Goal: Book appointment/travel/reservation

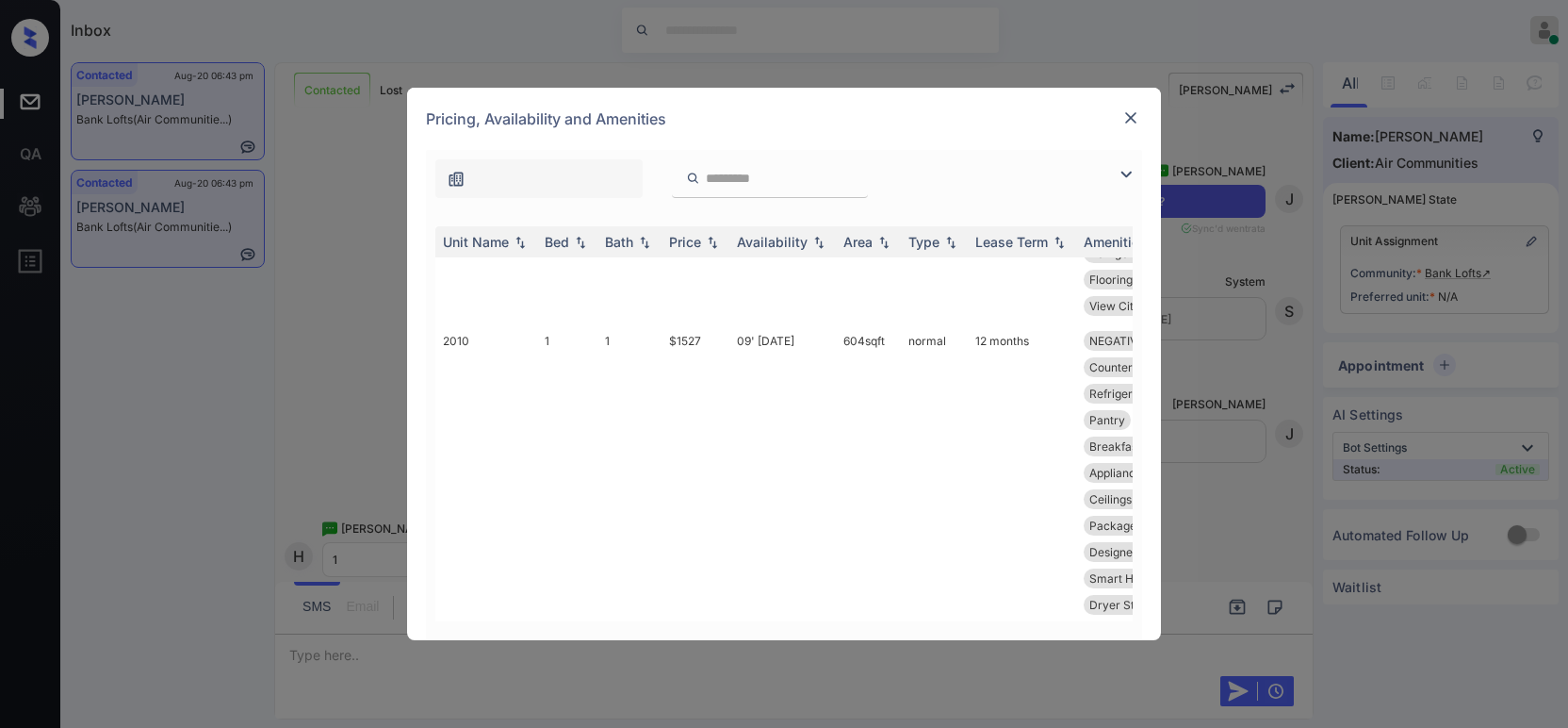
scroll to position [907, 0]
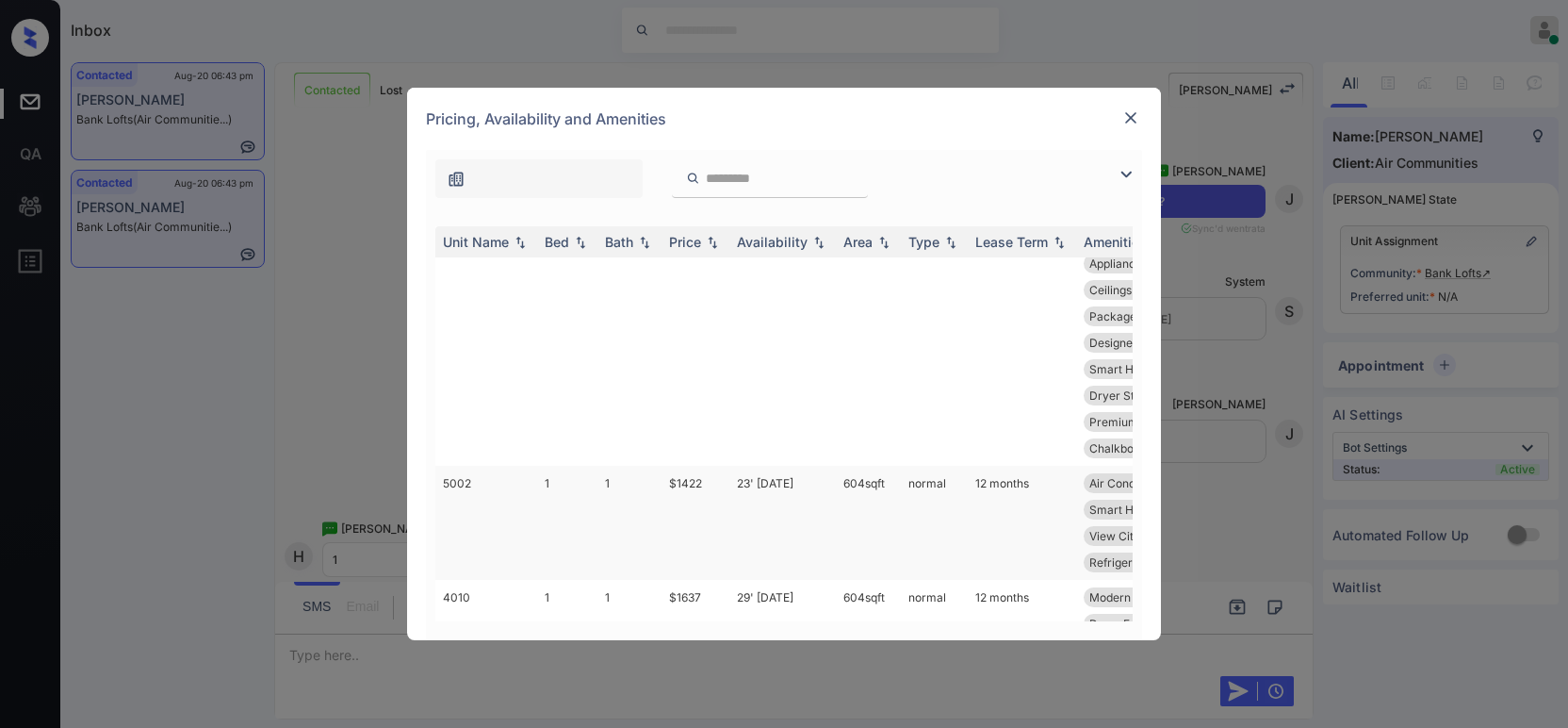
click at [672, 506] on td "$1422" at bounding box center [696, 523] width 68 height 114
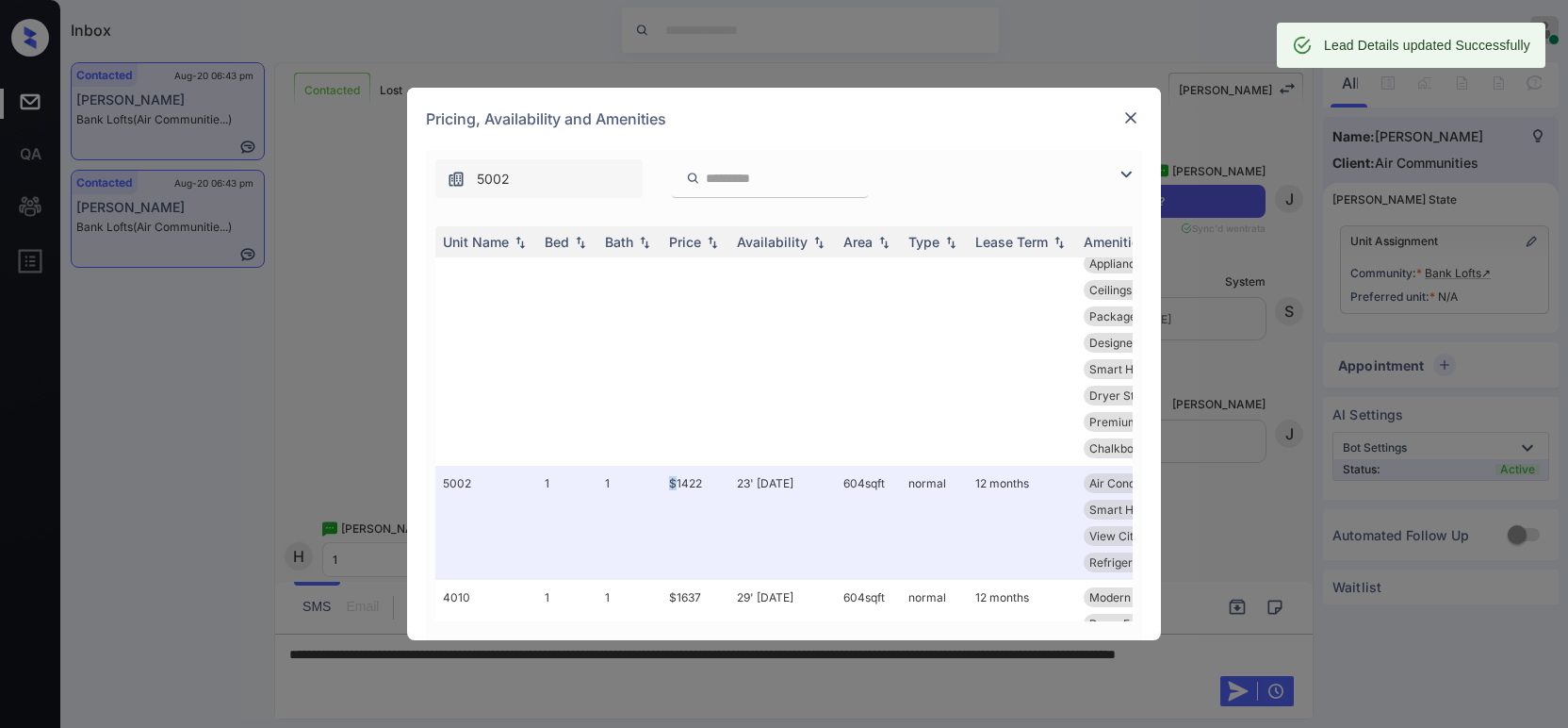
click at [1133, 126] on img at bounding box center [1130, 117] width 19 height 19
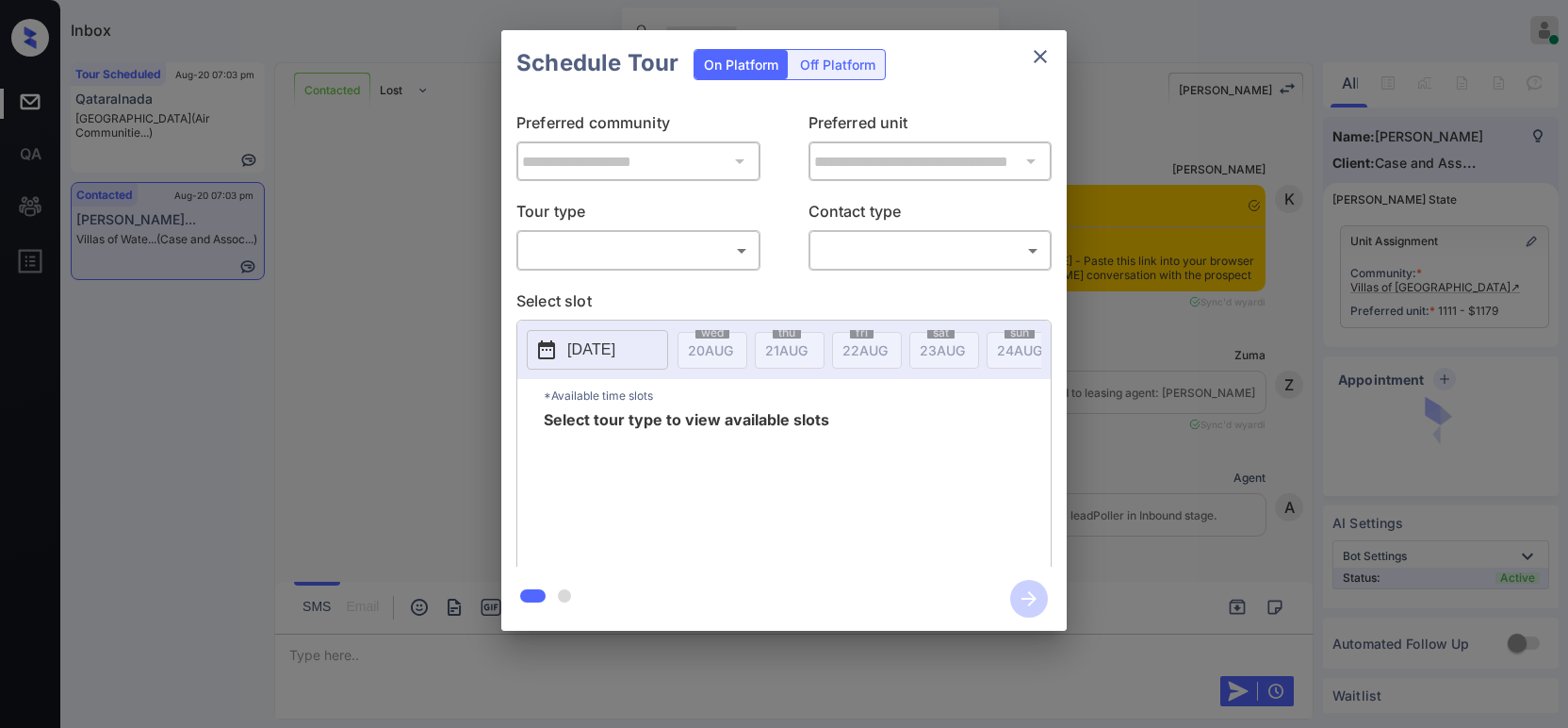
click at [581, 241] on body "Inbox Hope Jatap Online Set yourself offline Set yourself on break Profile Swit…" at bounding box center [784, 364] width 1568 height 728
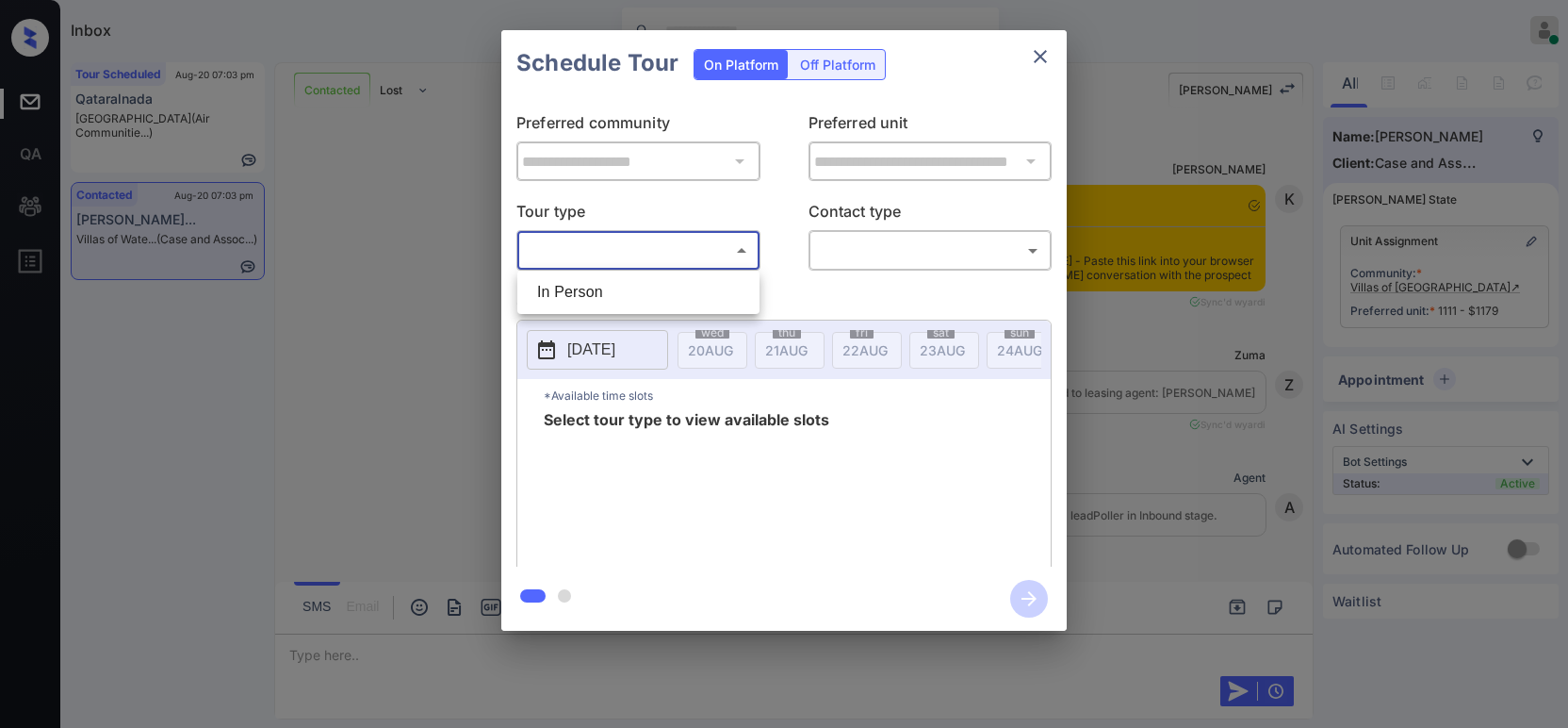
scroll to position [1761, 0]
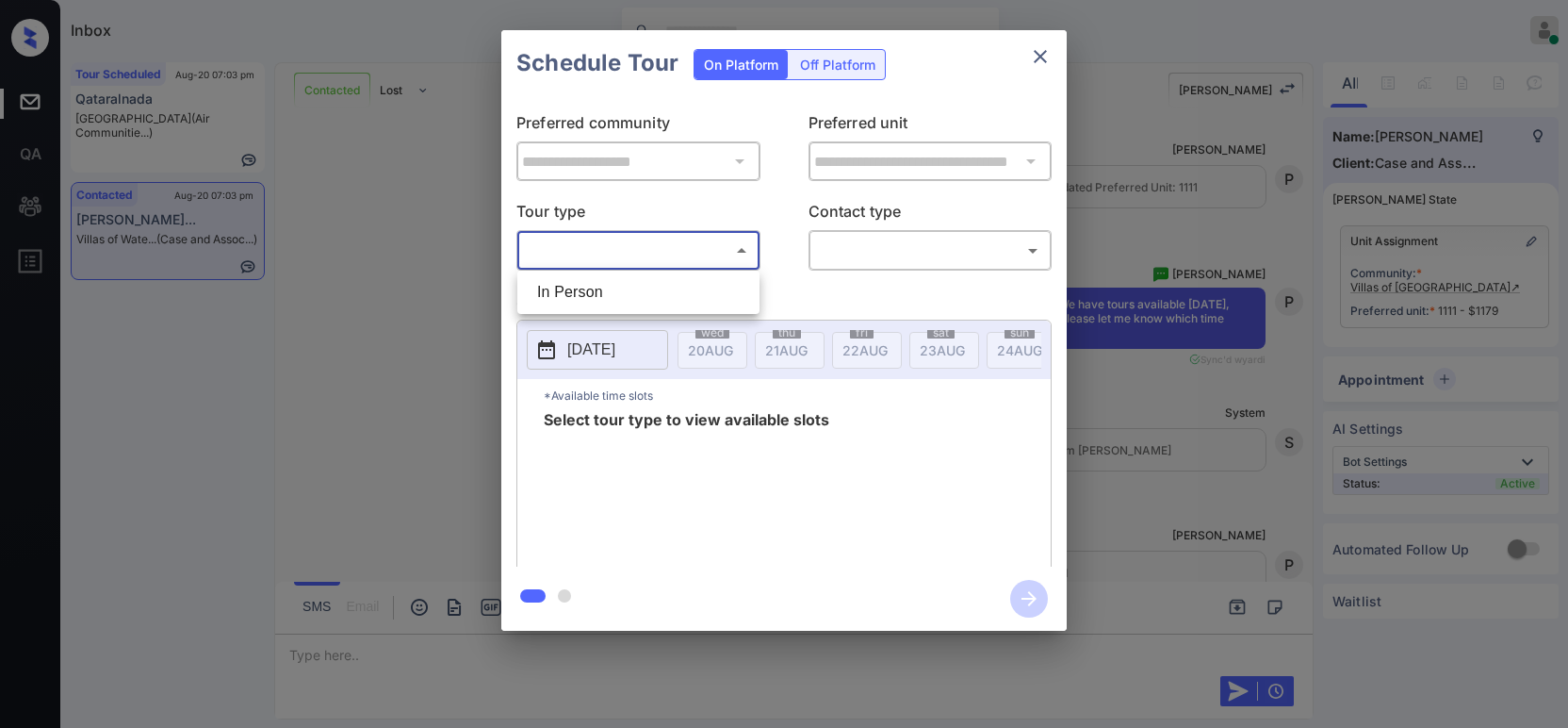
click at [566, 283] on li "In Person" at bounding box center [638, 292] width 233 height 34
type input "********"
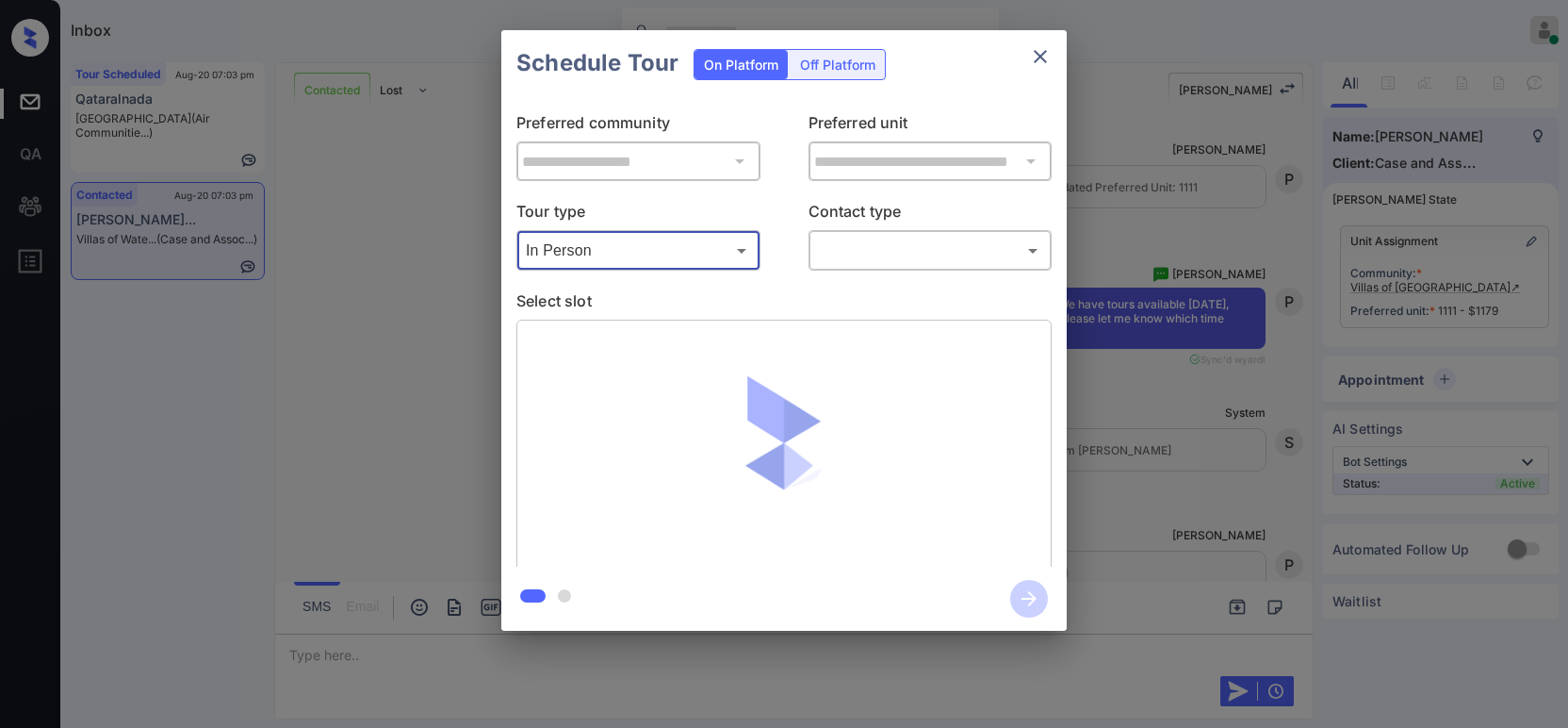
click at [903, 257] on body "Inbox Hope Jatap Online Set yourself offline Set yourself on break Profile Swit…" at bounding box center [784, 364] width 1568 height 728
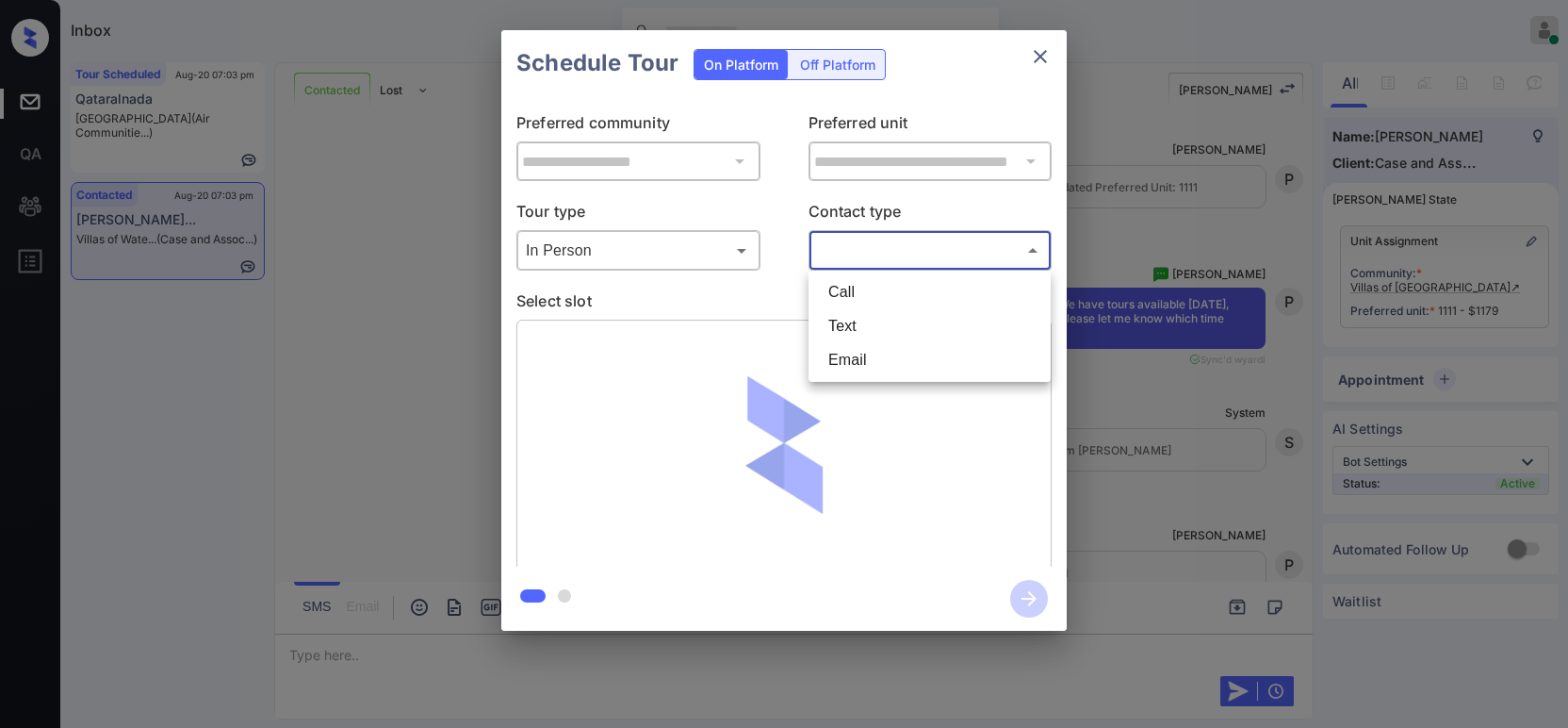
click at [886, 327] on li "Text" at bounding box center [929, 326] width 233 height 34
type input "****"
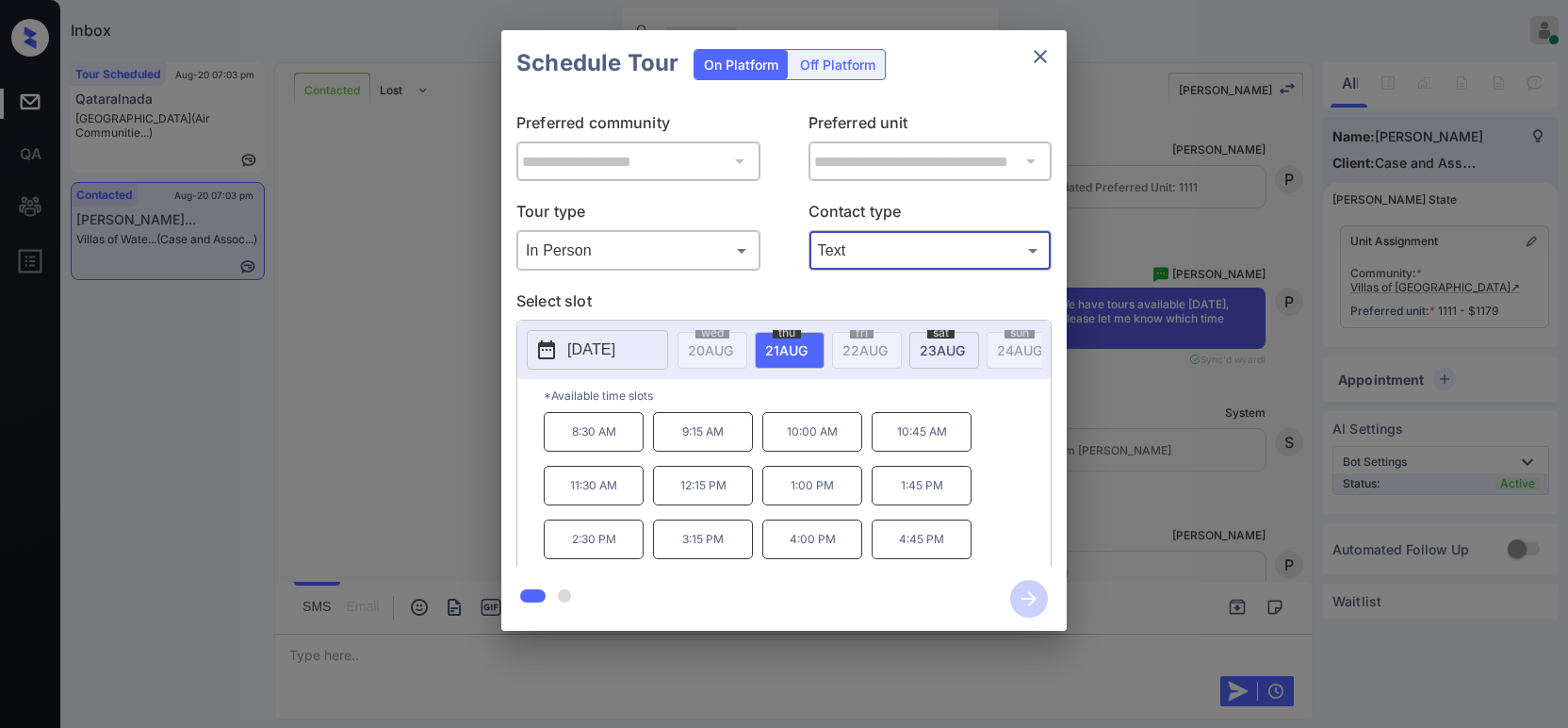
click at [829, 451] on p "10:00 AM" at bounding box center [812, 432] width 100 height 40
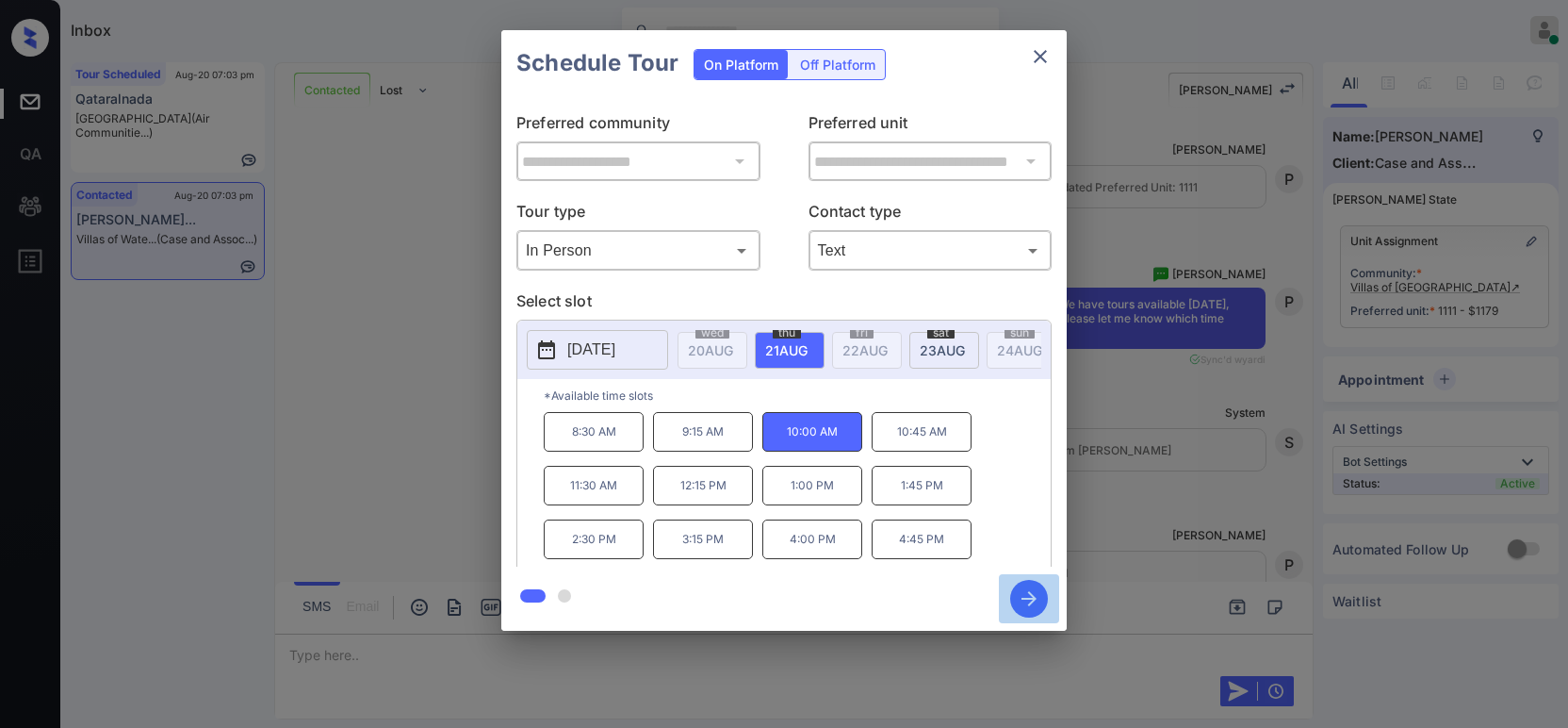
click at [1036, 605] on icon "button" at bounding box center [1029, 599] width 38 height 38
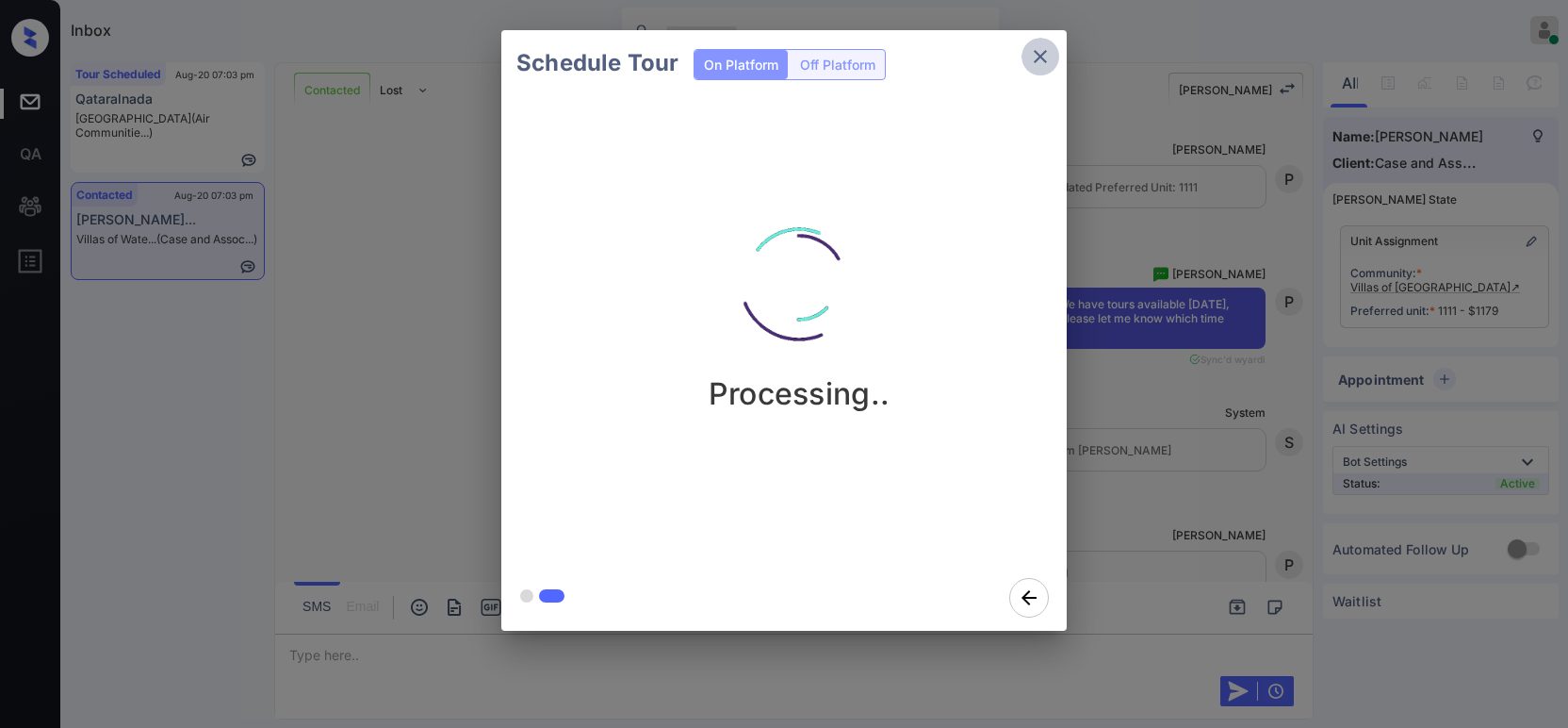
click at [1040, 56] on icon "close" at bounding box center [1039, 56] width 13 height 13
